Goal: Check status: Check status

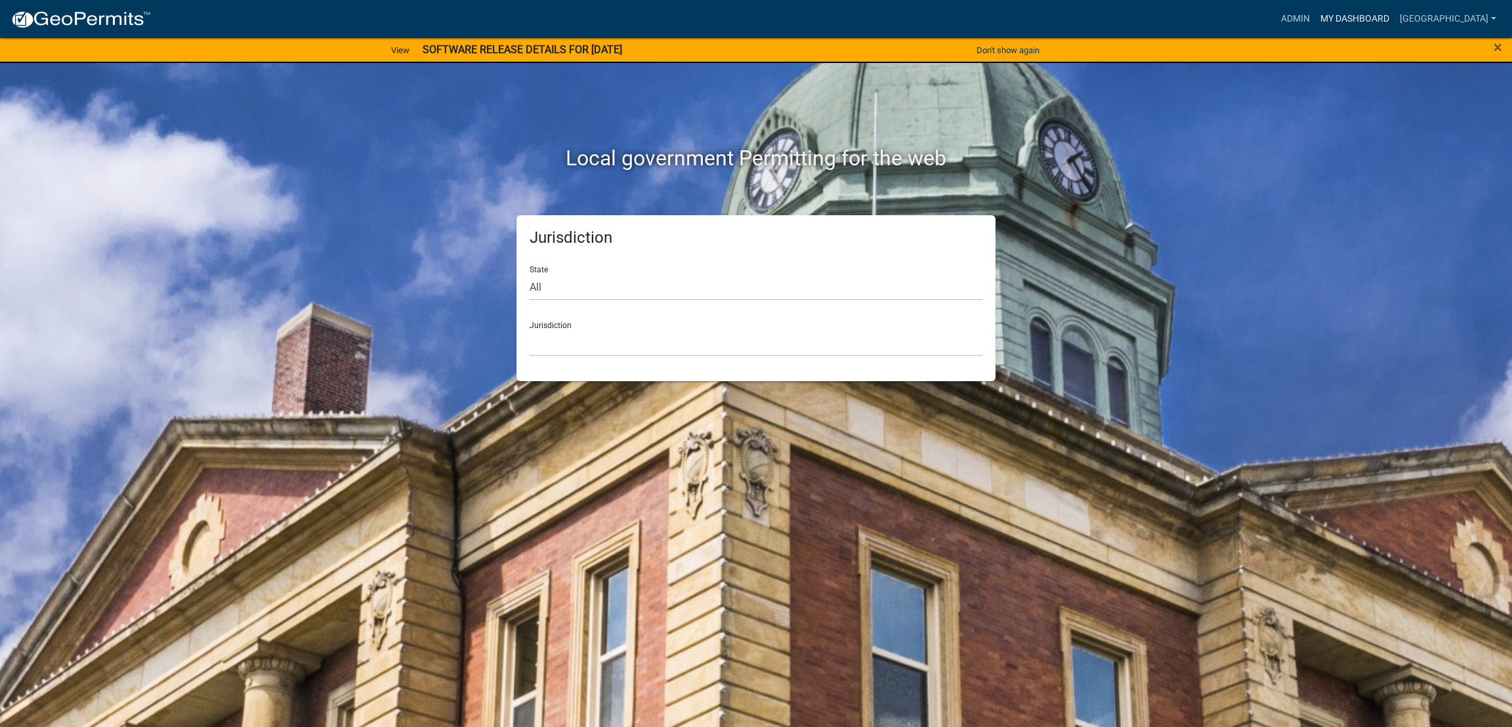
click at [1395, 18] on link "My Dashboard" at bounding box center [1354, 19] width 79 height 25
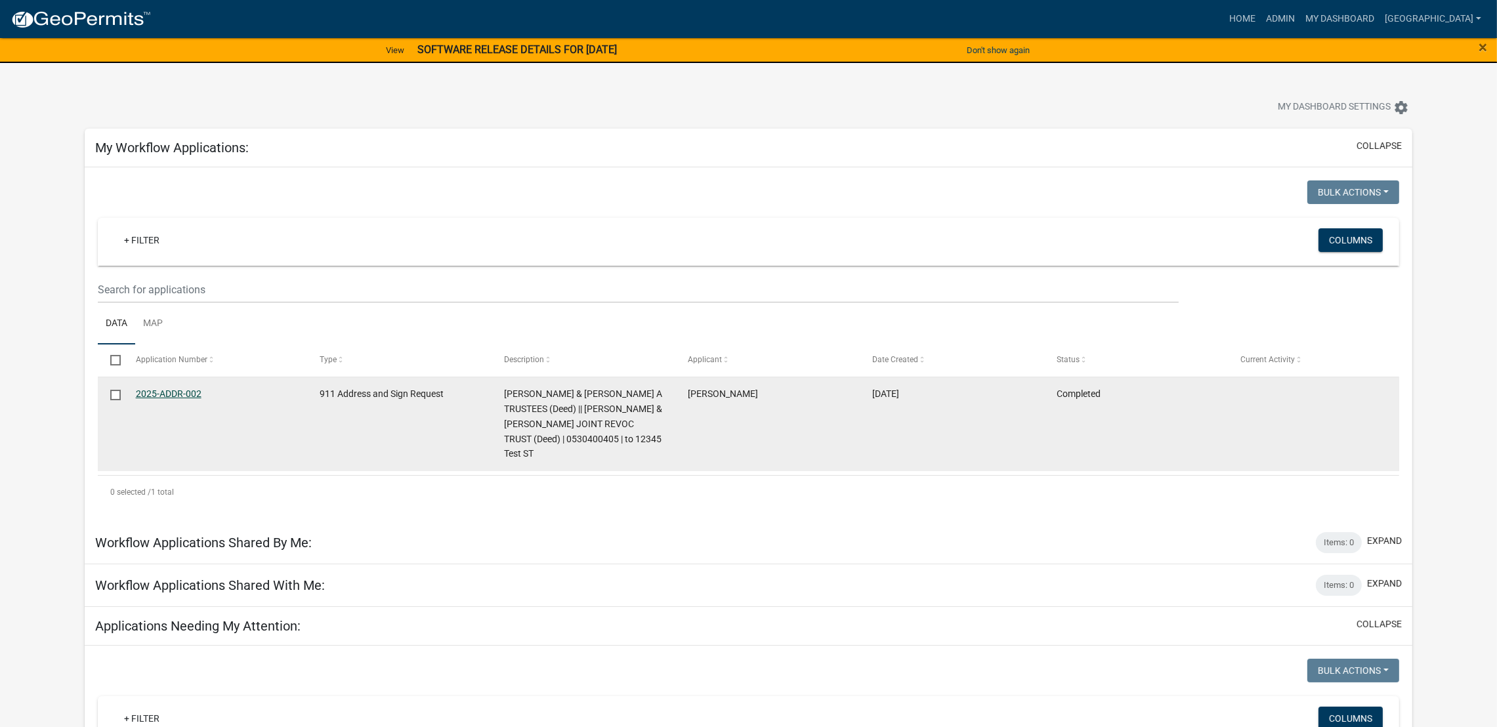
click at [179, 391] on link "2025-ADDR-002" at bounding box center [169, 394] width 66 height 11
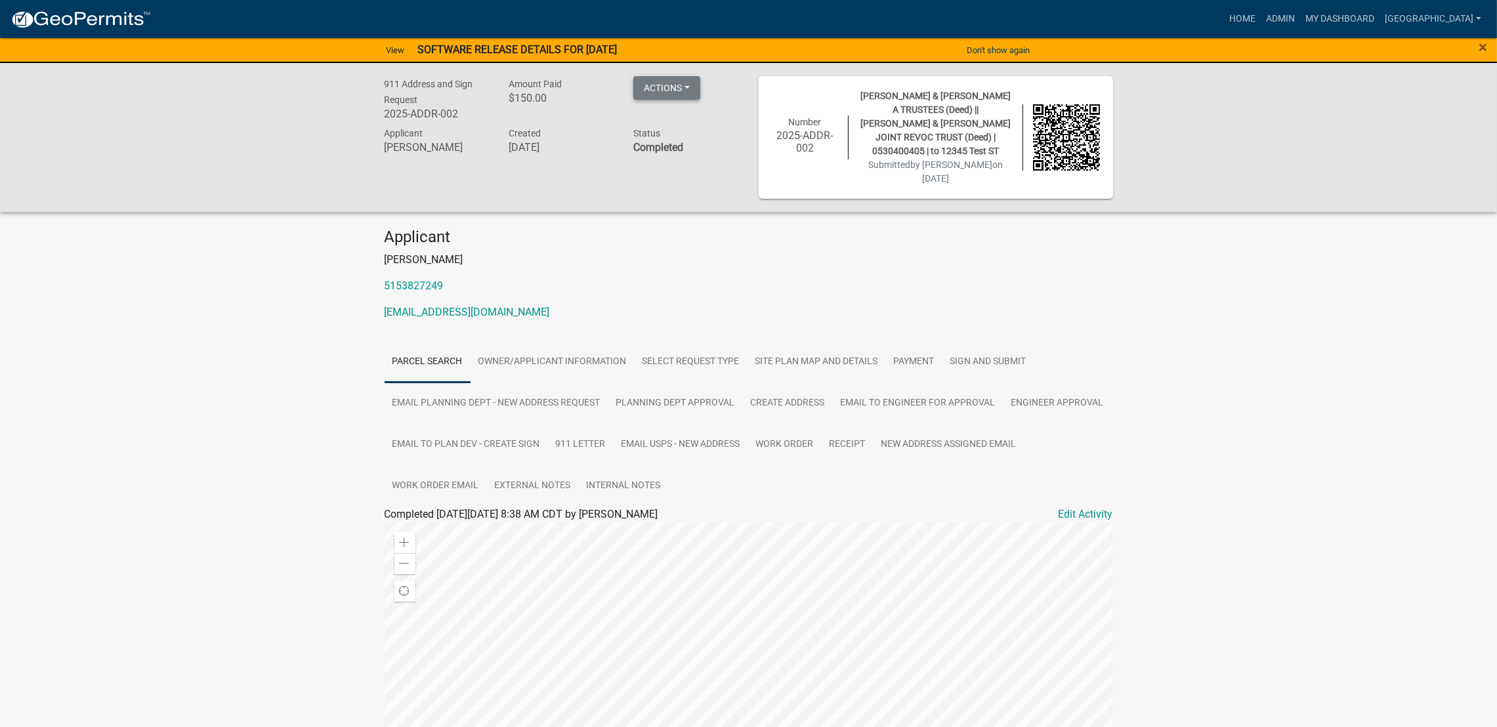
click at [658, 84] on button "Actions" at bounding box center [666, 88] width 67 height 24
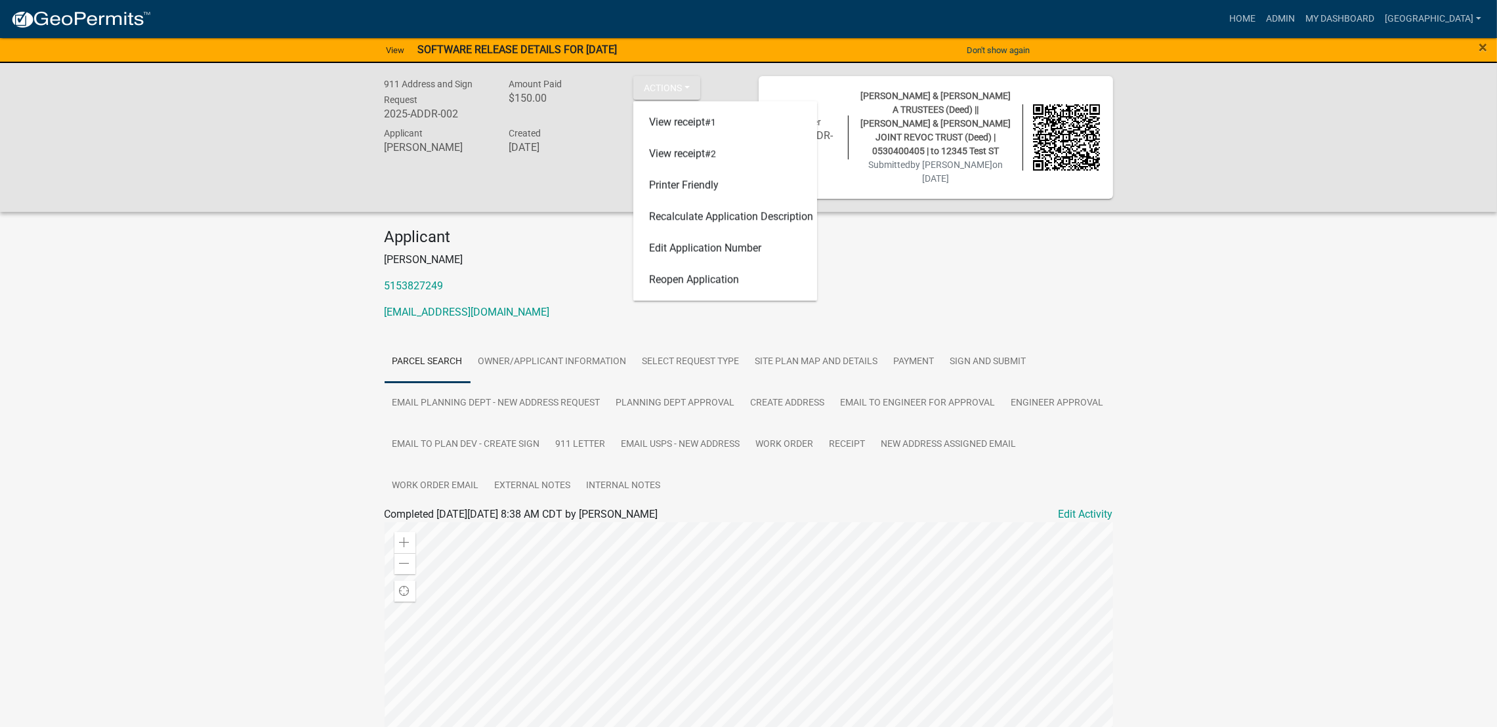
drag, startPoint x: 1267, startPoint y: 403, endPoint x: 1286, endPoint y: 480, distance: 79.8
click at [1286, 480] on div "911 Address and Sign Request 2025-ADDR-002 Amount Paid $150.00 Actions View rec…" at bounding box center [748, 522] width 1497 height 918
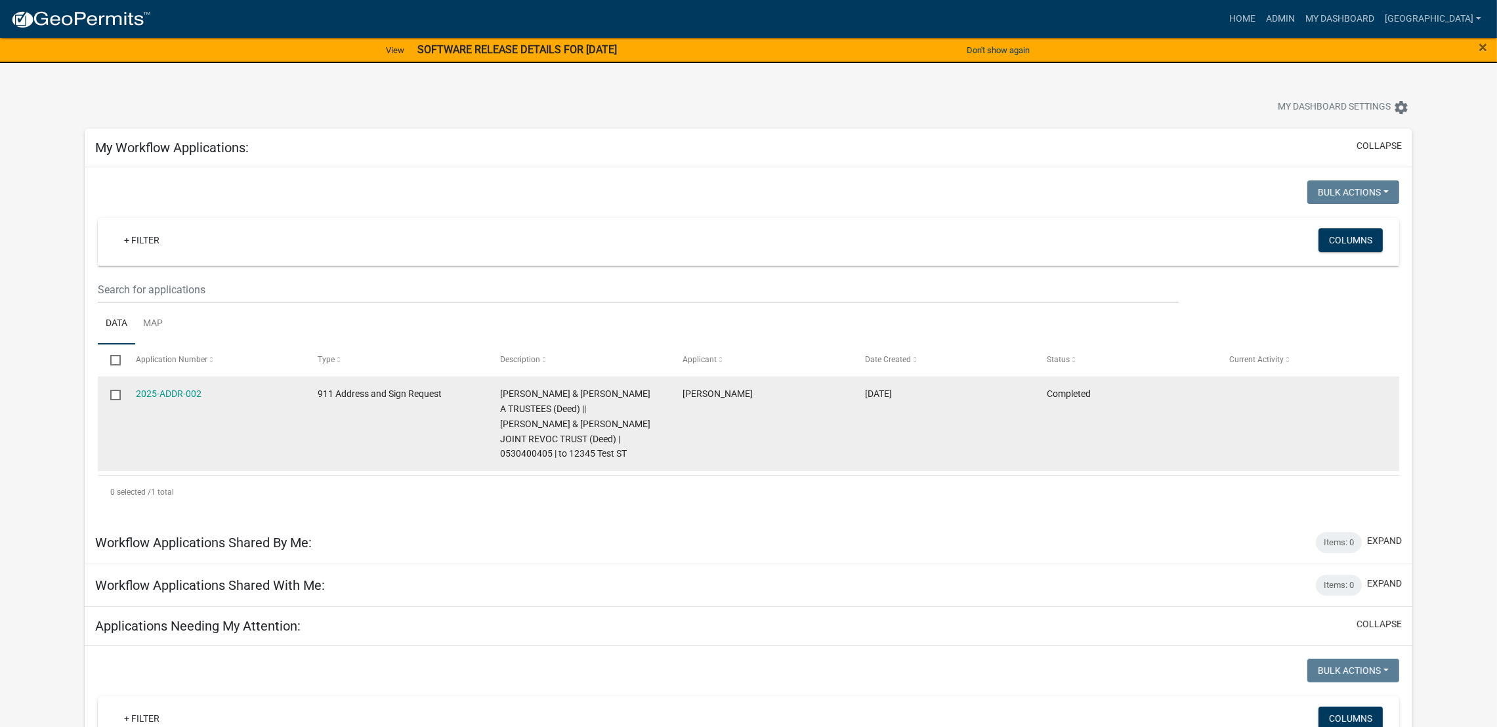
click at [117, 396] on input "checkbox" at bounding box center [114, 394] width 9 height 9
checkbox input "true"
click at [117, 396] on input "checkbox" at bounding box center [114, 394] width 9 height 9
checkbox input "false"
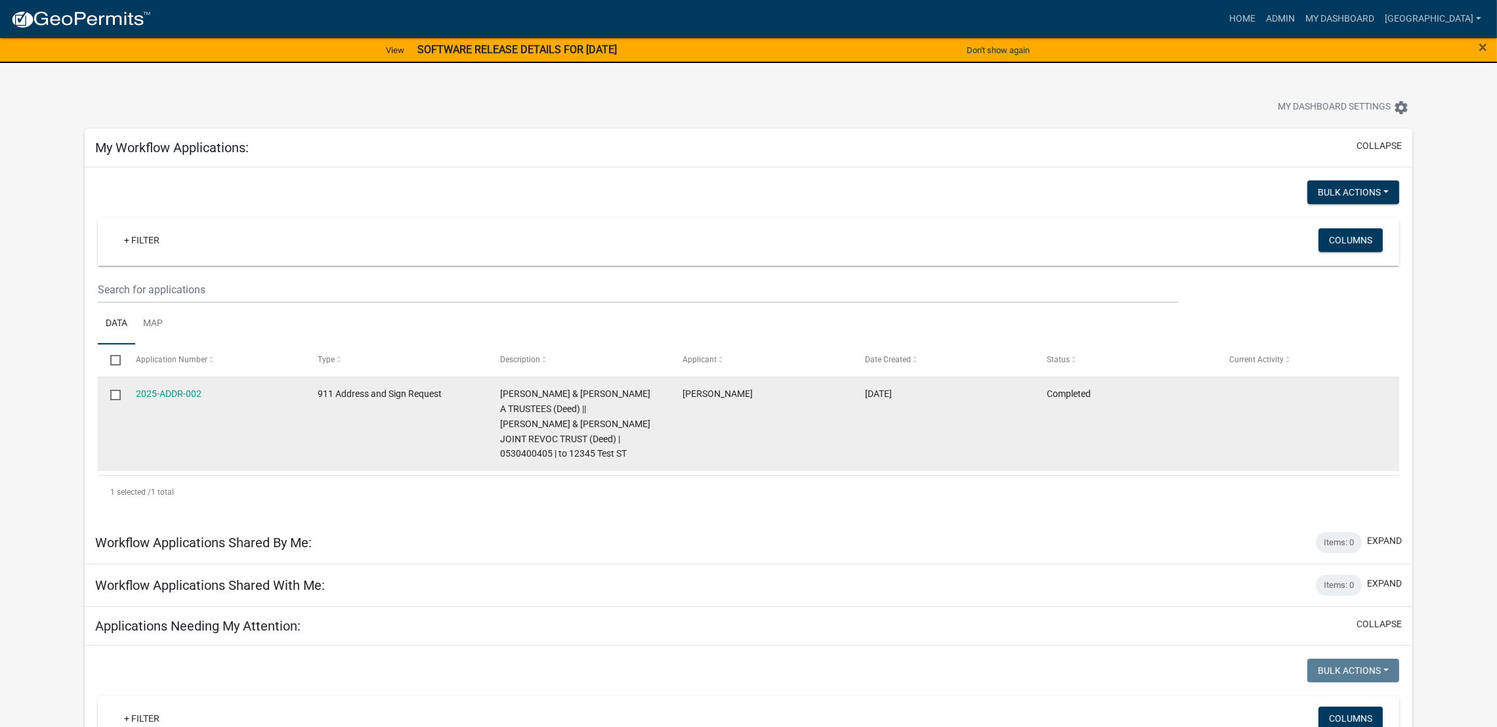
checkbox input "false"
click at [117, 396] on input "checkbox" at bounding box center [114, 394] width 9 height 9
checkbox input "true"
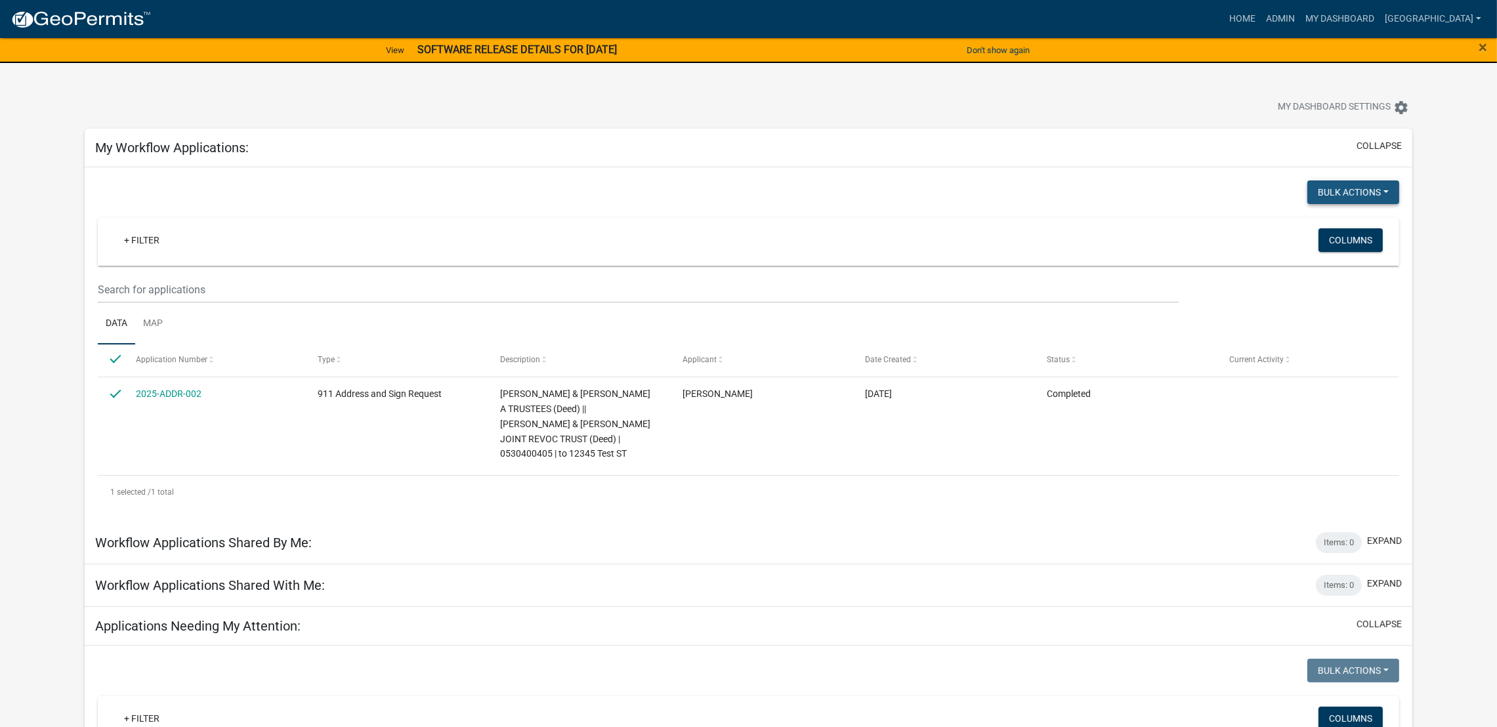
click at [1366, 189] on button "Bulk Actions" at bounding box center [1353, 192] width 92 height 24
click at [1207, 183] on div "Bulk Actions Void Expire Lock Withdraw" at bounding box center [1079, 193] width 660 height 27
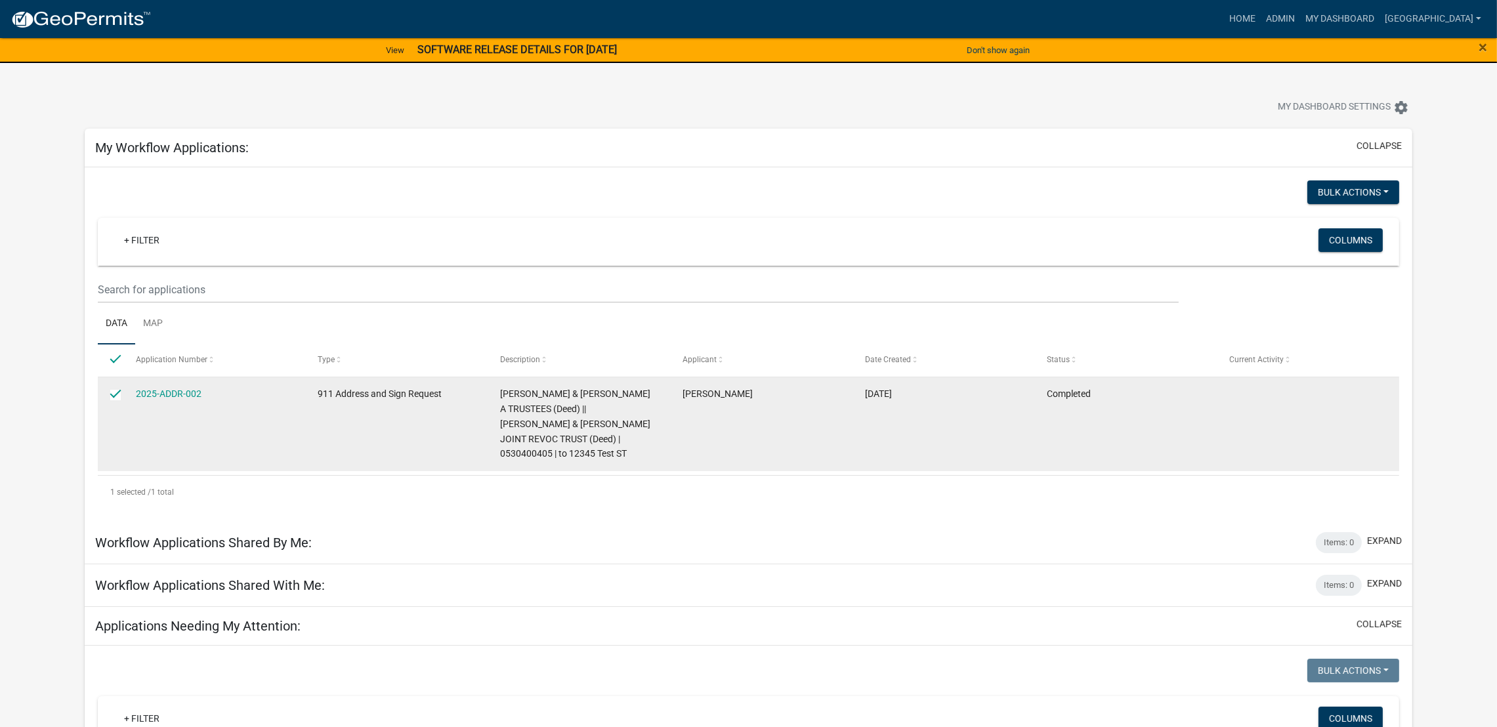
click at [116, 395] on input "checkbox" at bounding box center [114, 394] width 9 height 9
checkbox input "false"
